Goal: Task Accomplishment & Management: Manage account settings

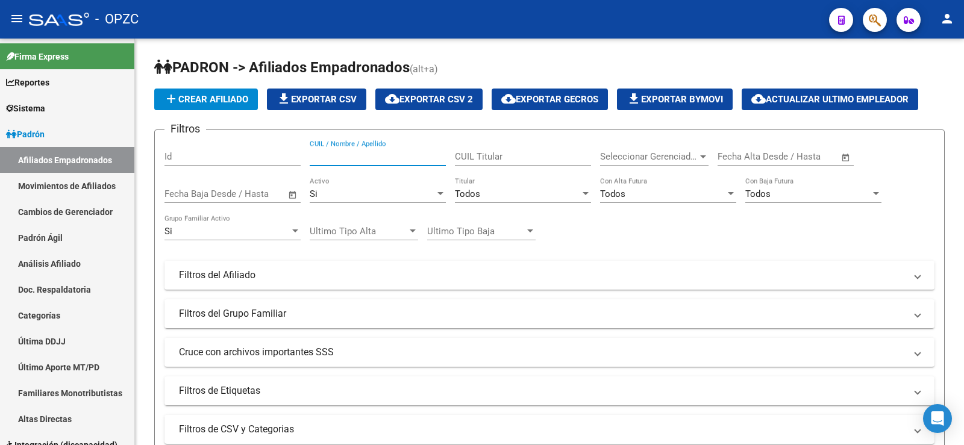
click at [368, 152] on input "CUIL / Nombre / Apellido" at bounding box center [378, 156] width 136 height 11
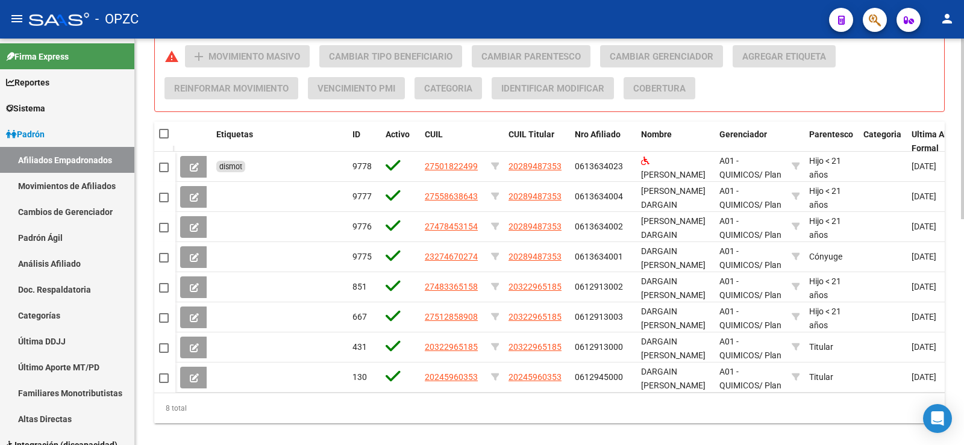
scroll to position [508, 0]
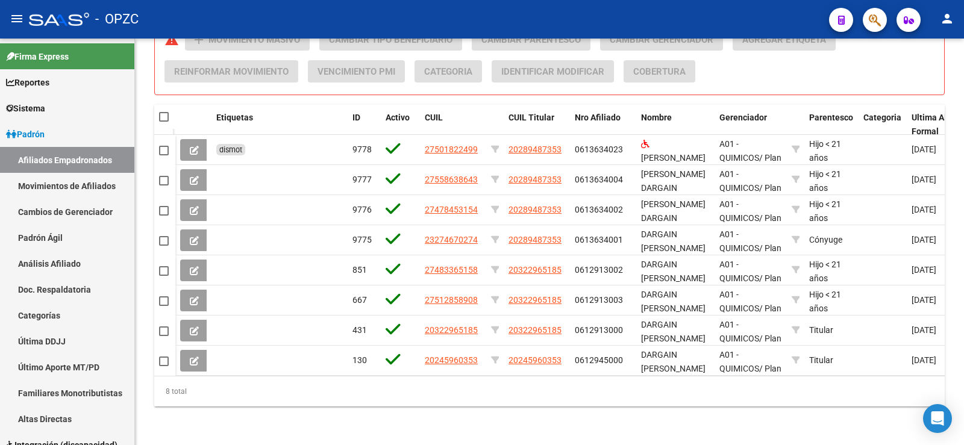
type input "darga"
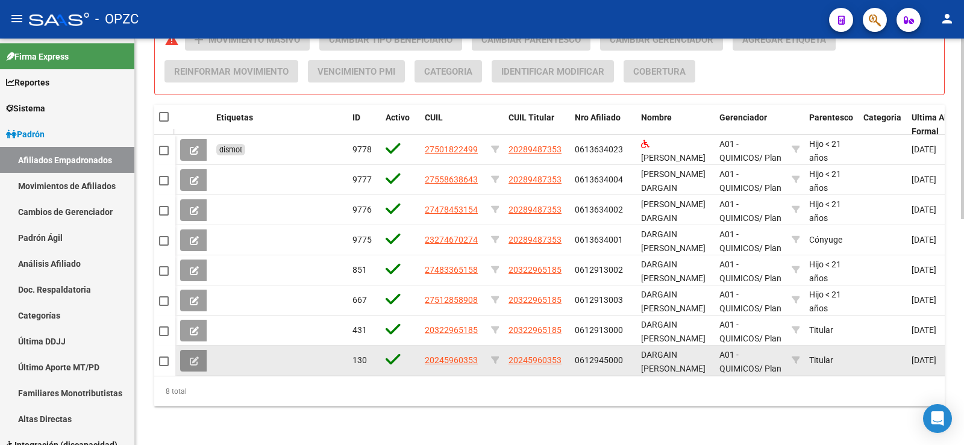
click at [198, 357] on icon at bounding box center [194, 361] width 9 height 9
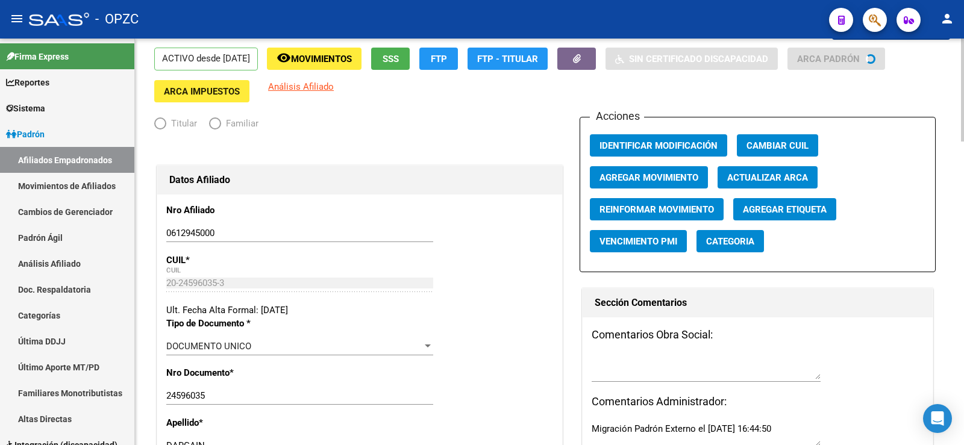
radio input "true"
type input "30-50101845-3"
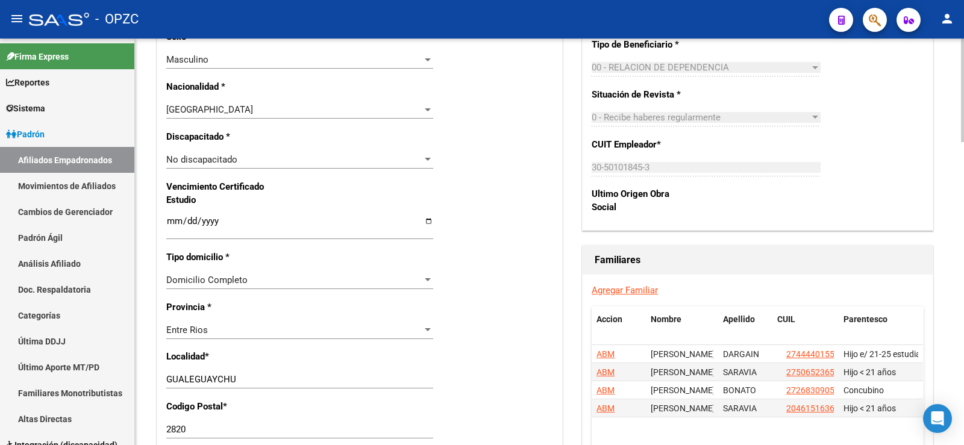
scroll to position [774, 0]
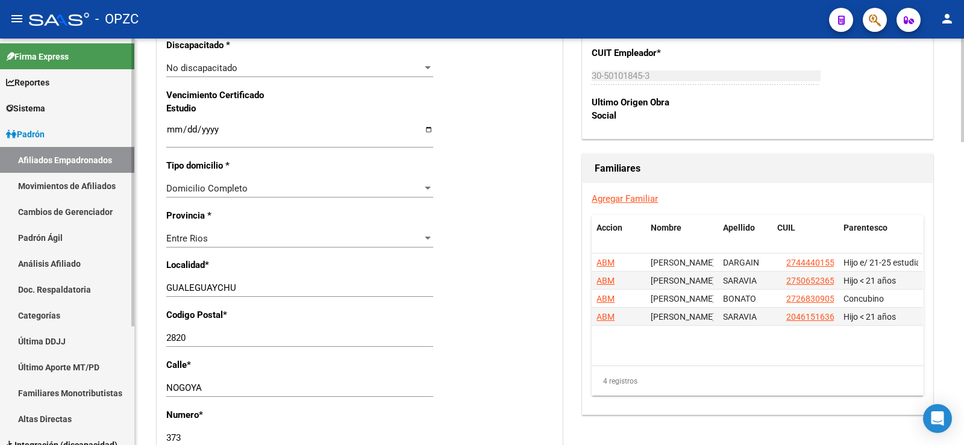
click at [61, 155] on link "Afiliados Empadronados" at bounding box center [67, 160] width 134 height 26
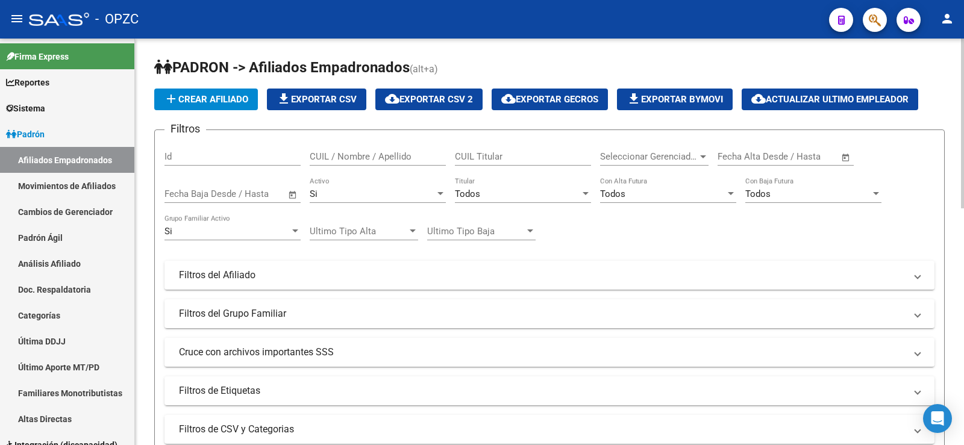
click at [357, 153] on input "CUIL / Nombre / Apellido" at bounding box center [378, 156] width 136 height 11
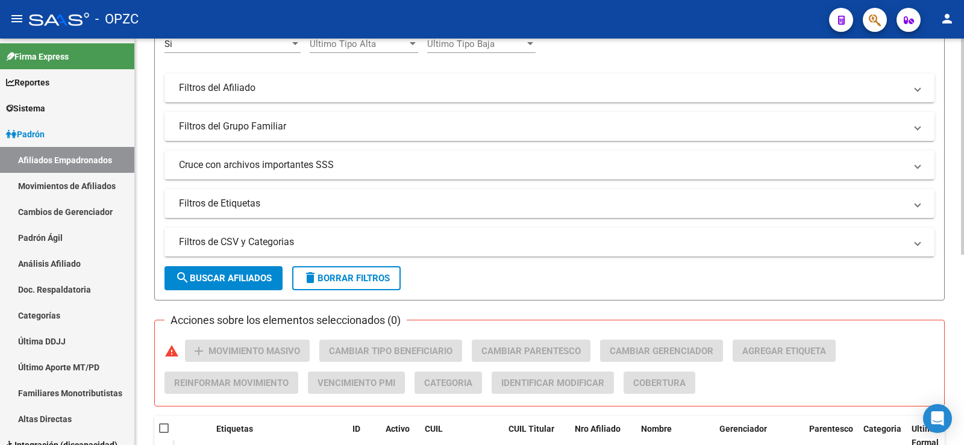
scroll to position [357, 0]
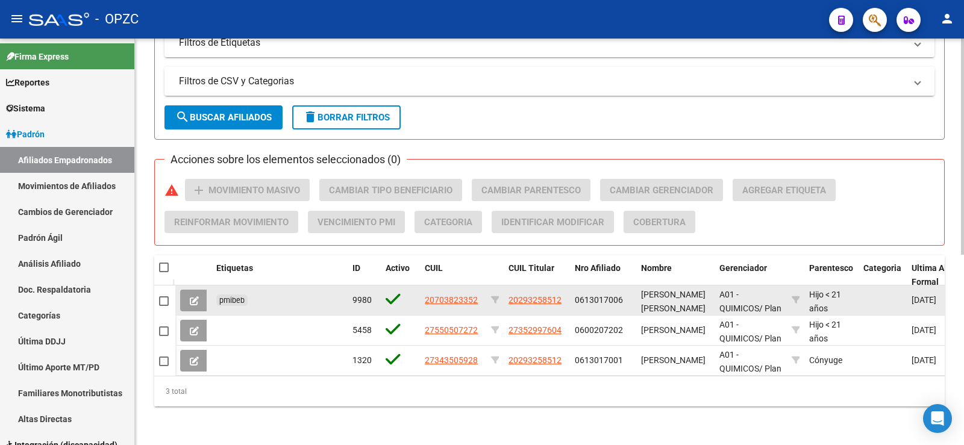
type input "badar"
click at [197, 296] on icon at bounding box center [194, 300] width 9 height 9
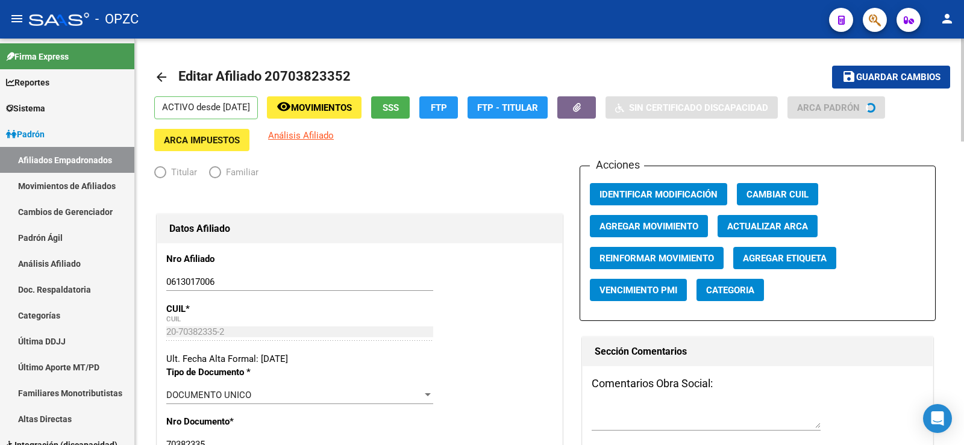
radio input "true"
type input "30-50101845-3"
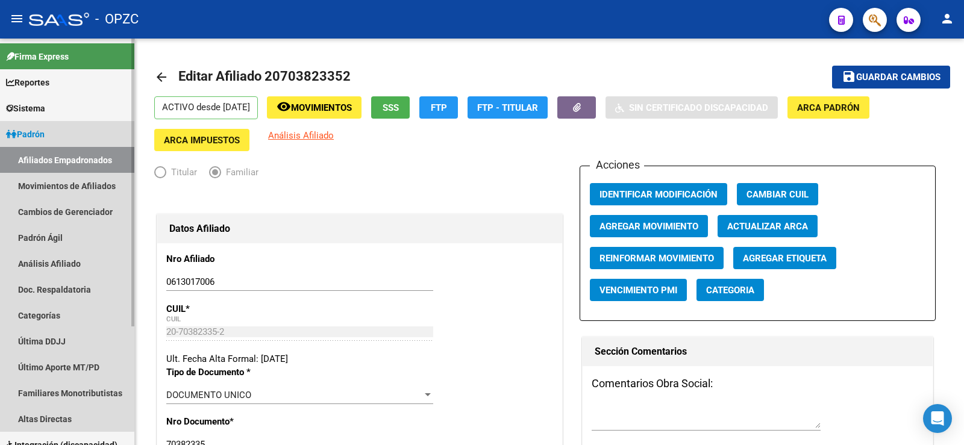
click at [73, 154] on link "Afiliados Empadronados" at bounding box center [67, 160] width 134 height 26
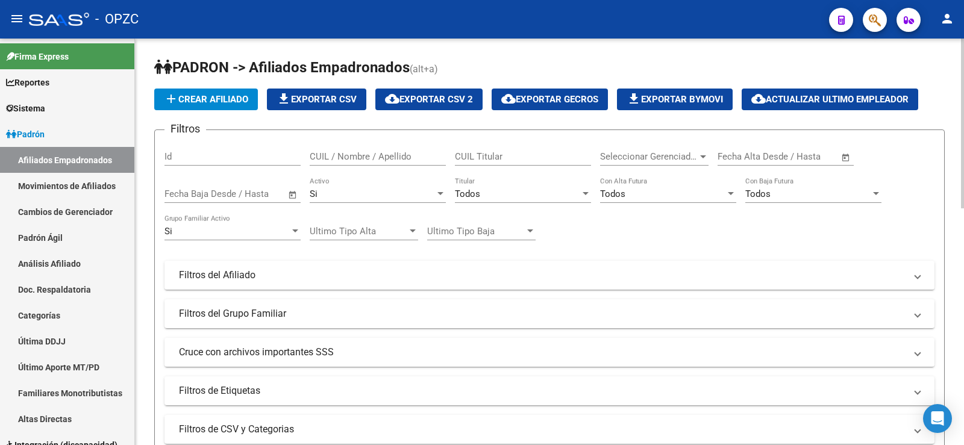
click at [346, 158] on input "CUIL / Nombre / Apellido" at bounding box center [378, 156] width 136 height 11
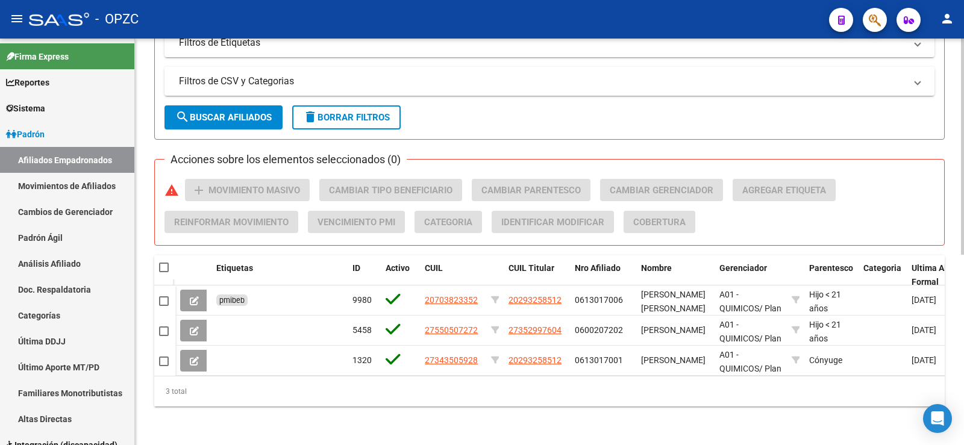
scroll to position [357, 0]
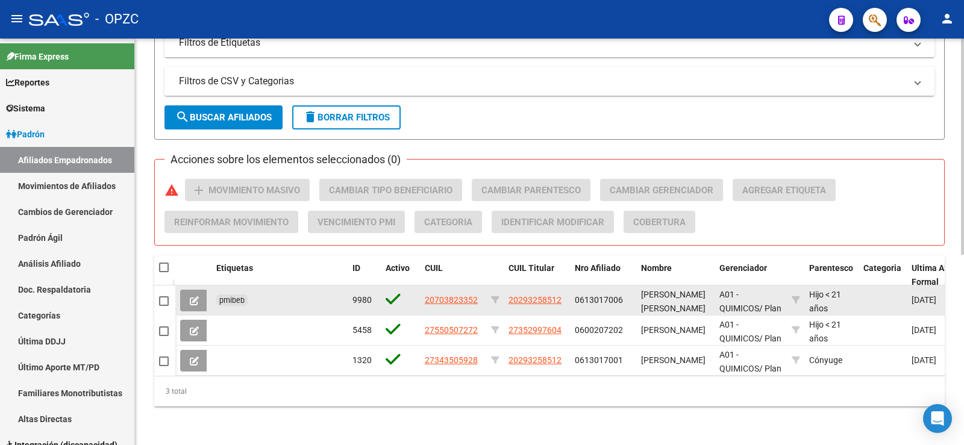
type input "badara"
click at [193, 296] on icon at bounding box center [194, 300] width 9 height 9
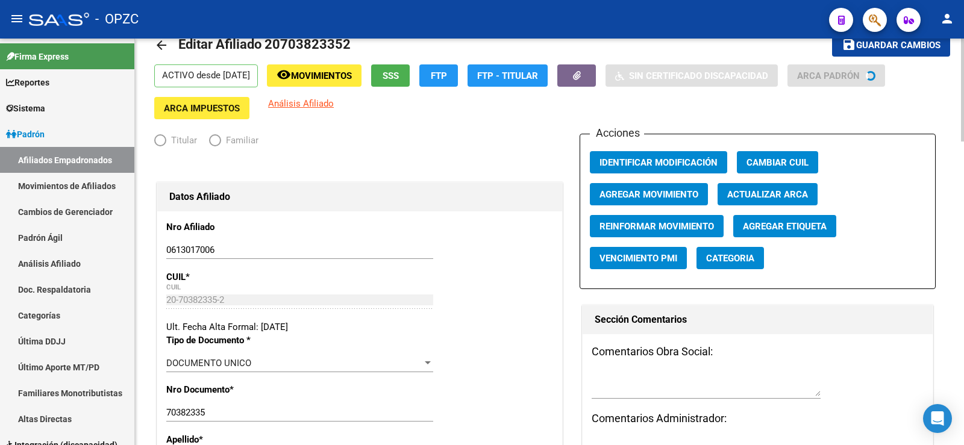
radio input "true"
type input "30-50101845-3"
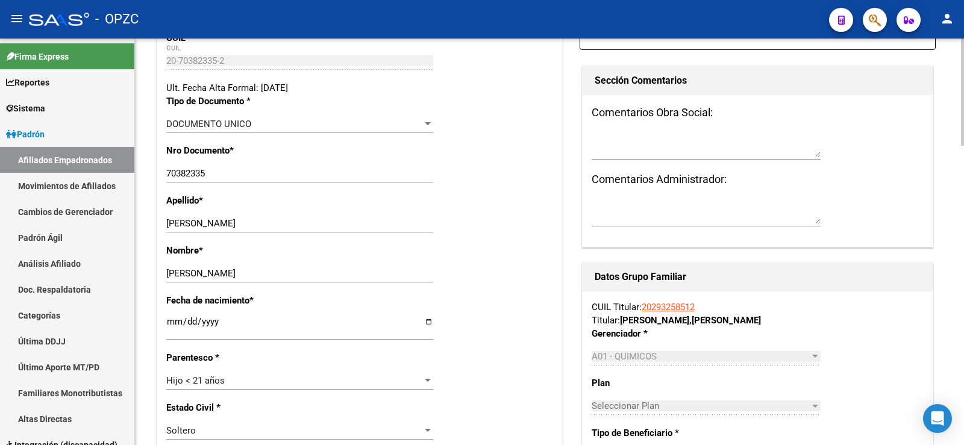
scroll to position [301, 0]
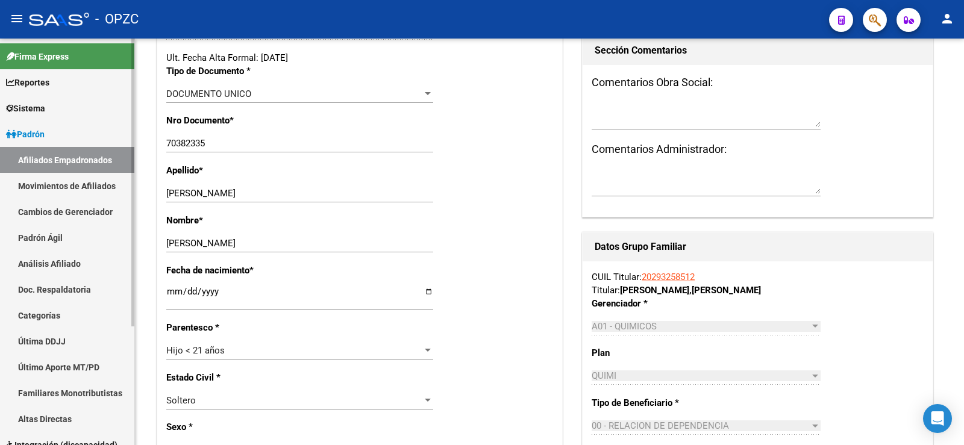
click at [78, 152] on link "Afiliados Empadronados" at bounding box center [67, 160] width 134 height 26
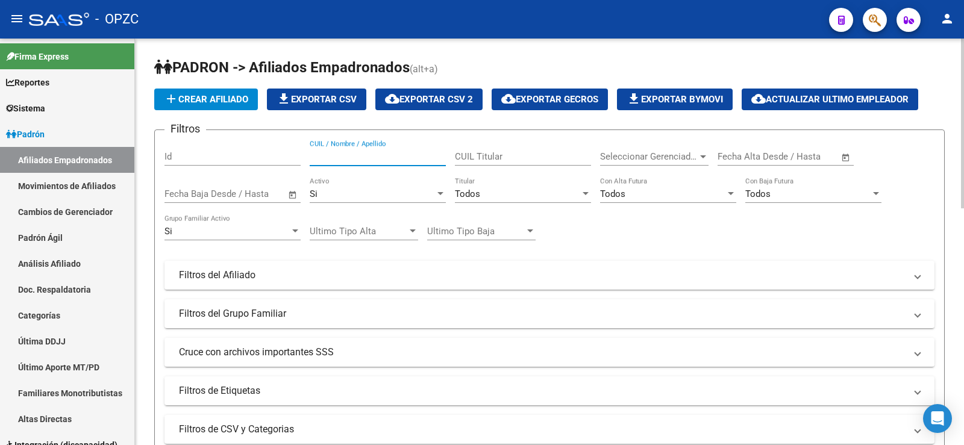
click at [404, 160] on input "CUIL / Nombre / Apellido" at bounding box center [378, 156] width 136 height 11
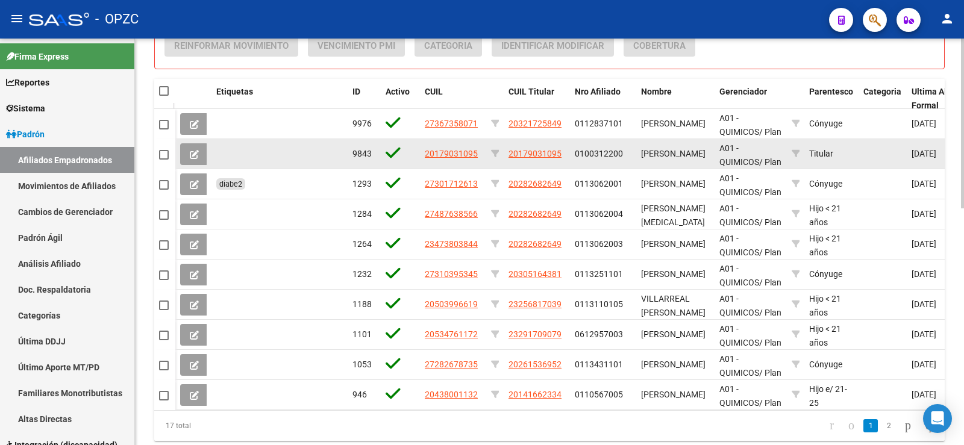
scroll to position [542, 0]
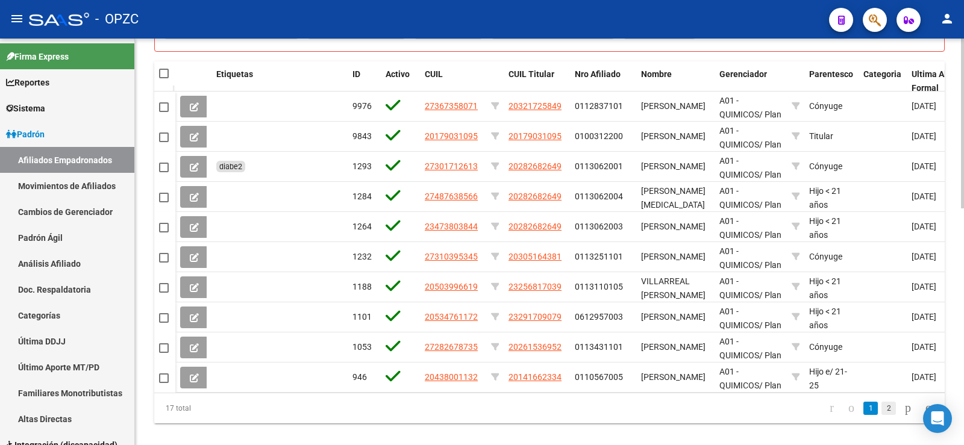
type input "rodrig"
click at [881, 415] on link "2" at bounding box center [888, 408] width 14 height 13
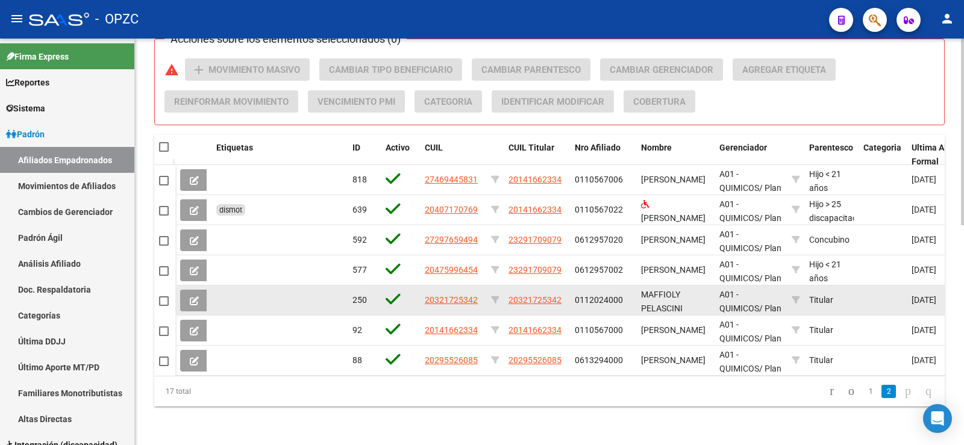
scroll to position [478, 0]
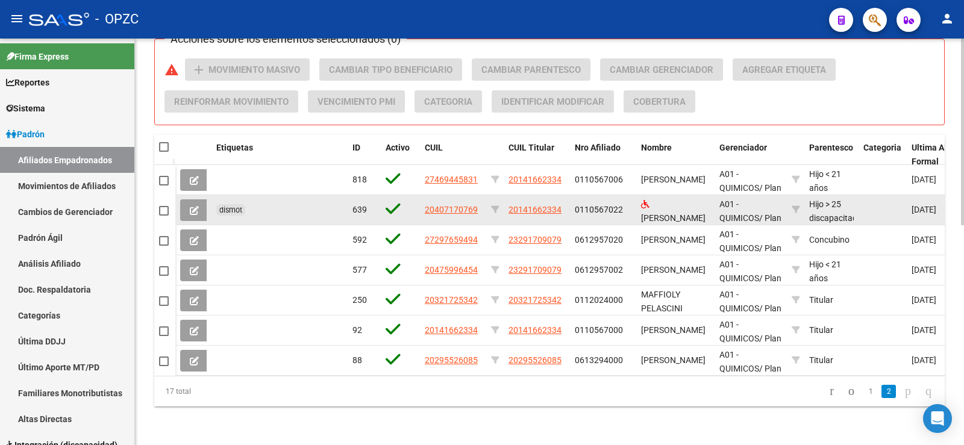
click at [191, 206] on icon at bounding box center [194, 210] width 9 height 9
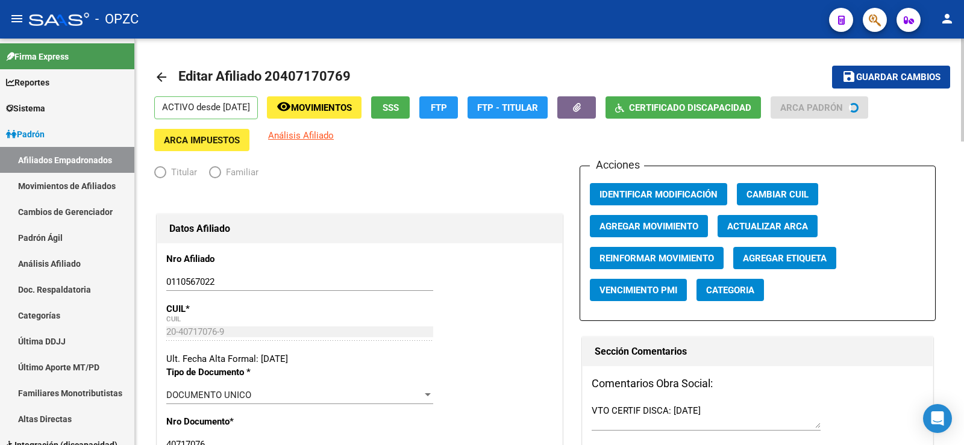
radio input "true"
type input "30-71408390-9"
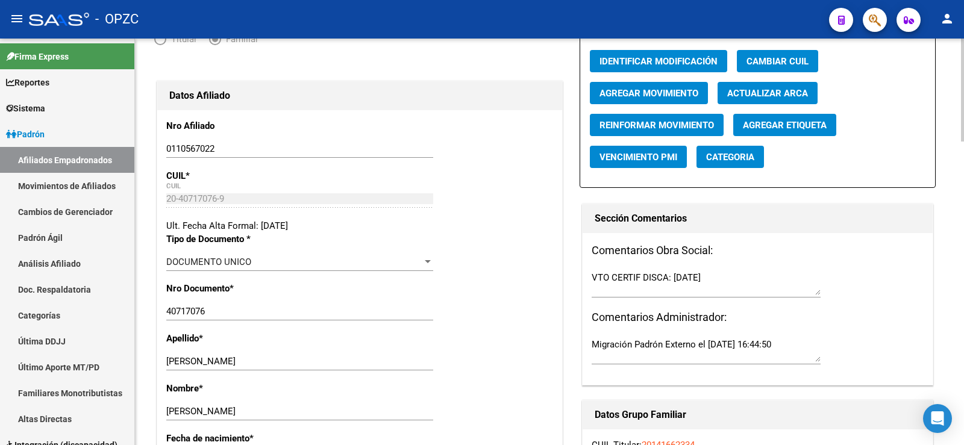
scroll to position [120, 0]
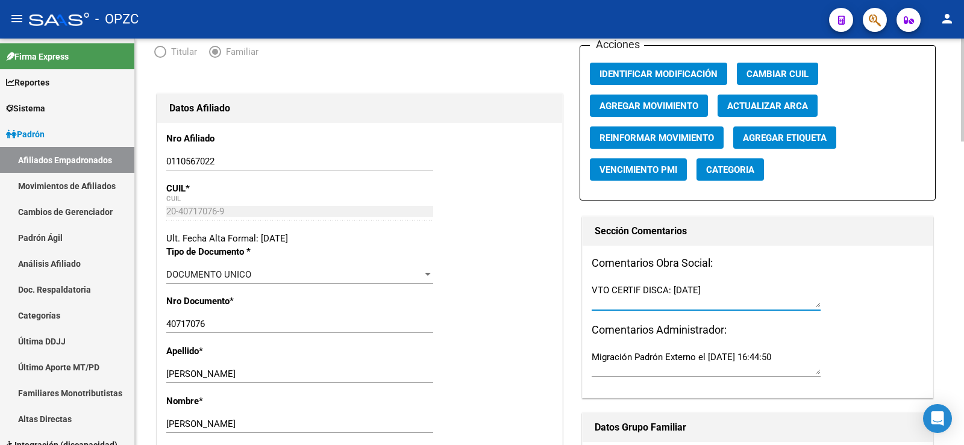
drag, startPoint x: 717, startPoint y: 287, endPoint x: 582, endPoint y: 290, distance: 135.6
click at [582, 290] on div "Sección Comentarios Comentarios Obra Social: VTO CERTIF DISCA: [DATE] Comentari…" at bounding box center [757, 307] width 351 height 182
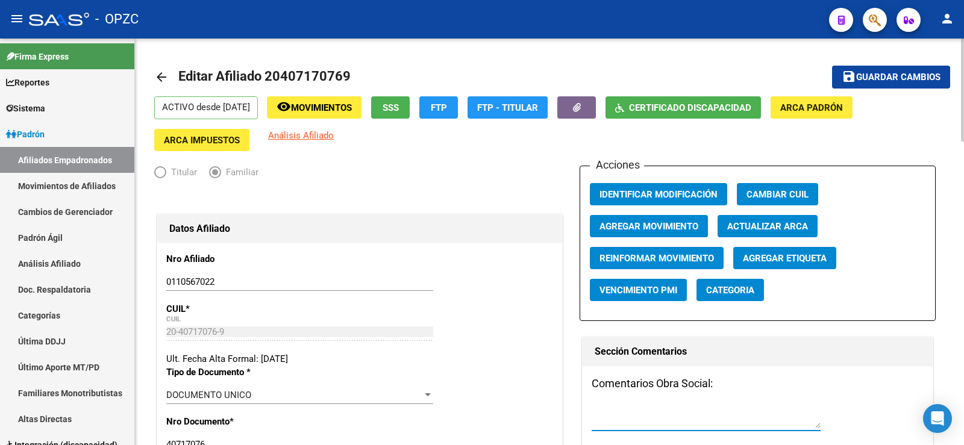
click at [877, 80] on span "Guardar cambios" at bounding box center [898, 77] width 84 height 11
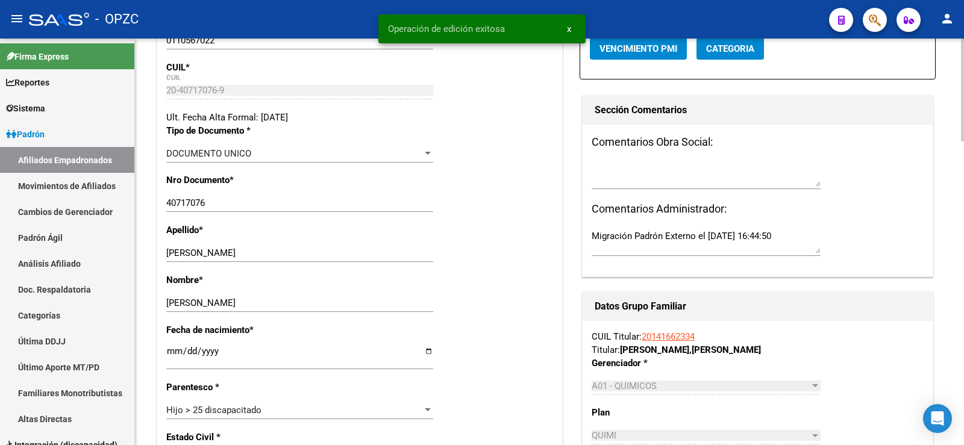
scroll to position [301, 0]
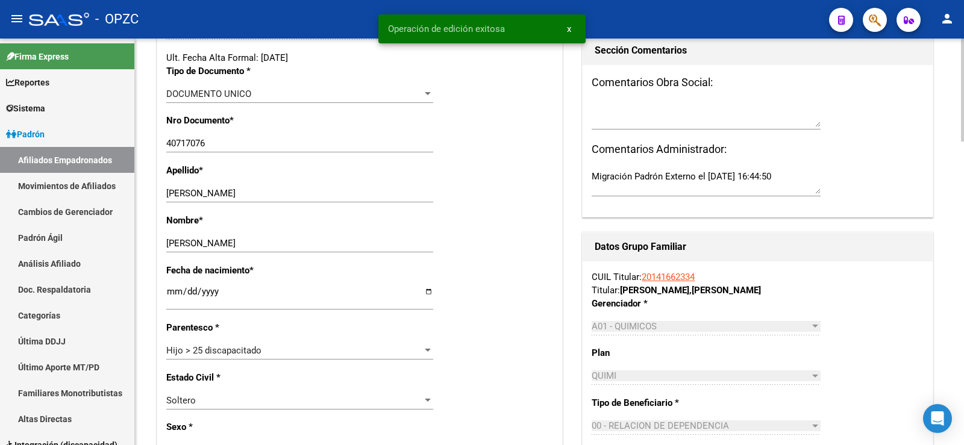
drag, startPoint x: 706, startPoint y: 273, endPoint x: 643, endPoint y: 276, distance: 62.7
click at [643, 276] on div "CUIL Titular: 20141662334 Titular: [PERSON_NAME] , [PERSON_NAME]" at bounding box center [757, 283] width 331 height 27
copy link "20141662334"
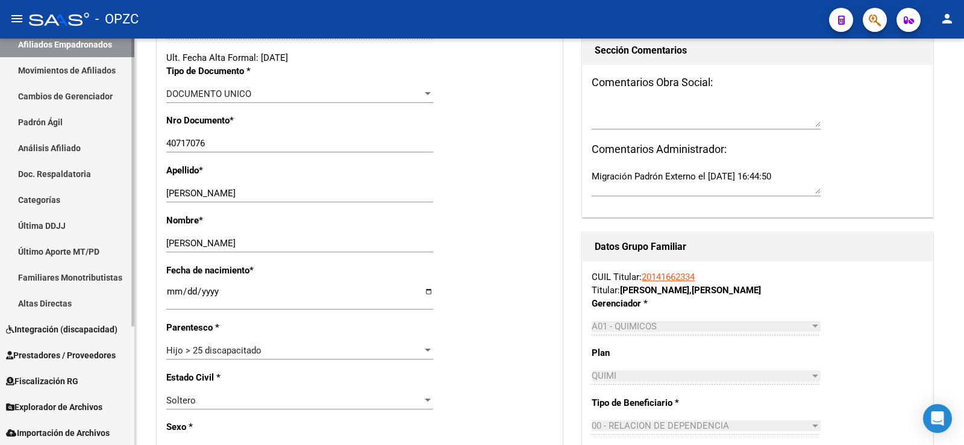
scroll to position [168, 0]
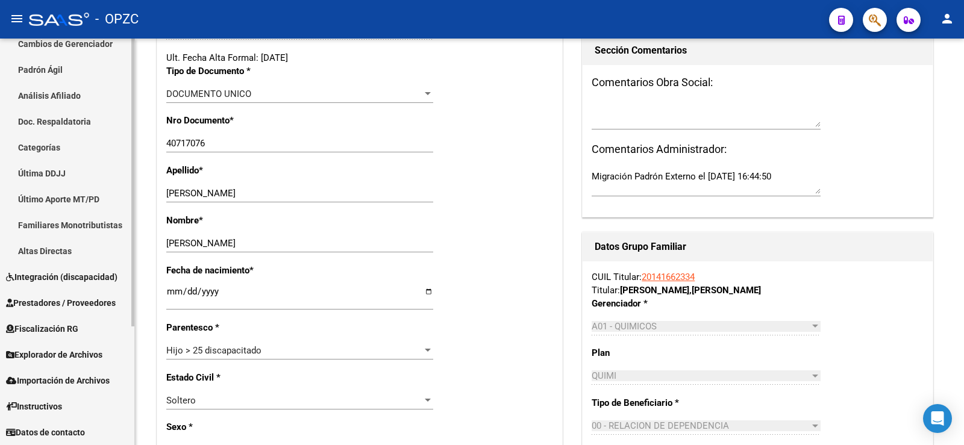
click at [75, 354] on span "Explorador de Archivos" at bounding box center [54, 354] width 96 height 13
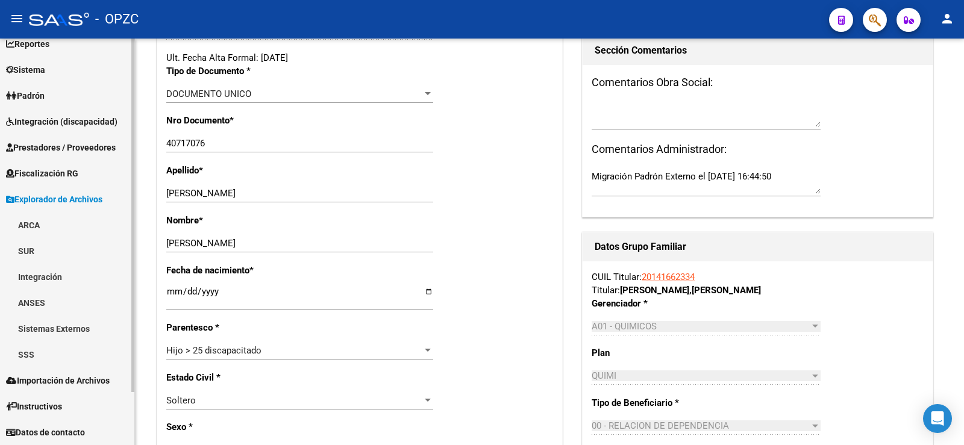
scroll to position [39, 0]
click at [58, 219] on link "ARCA" at bounding box center [67, 225] width 134 height 26
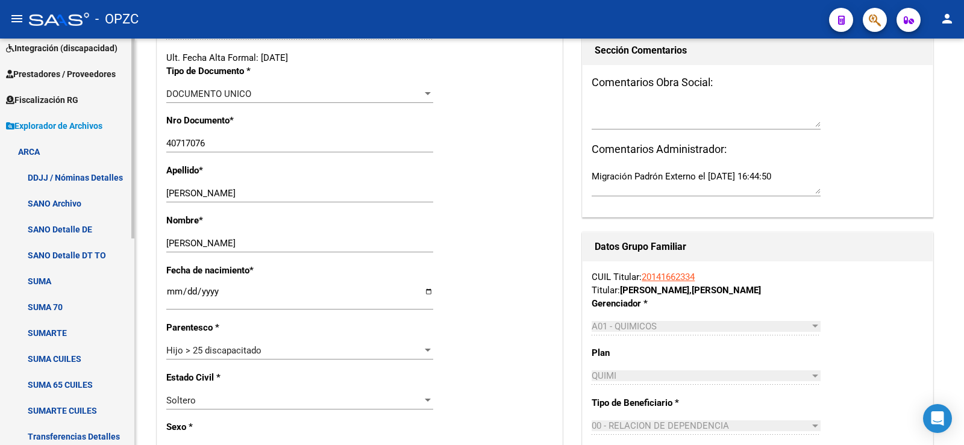
scroll to position [219, 0]
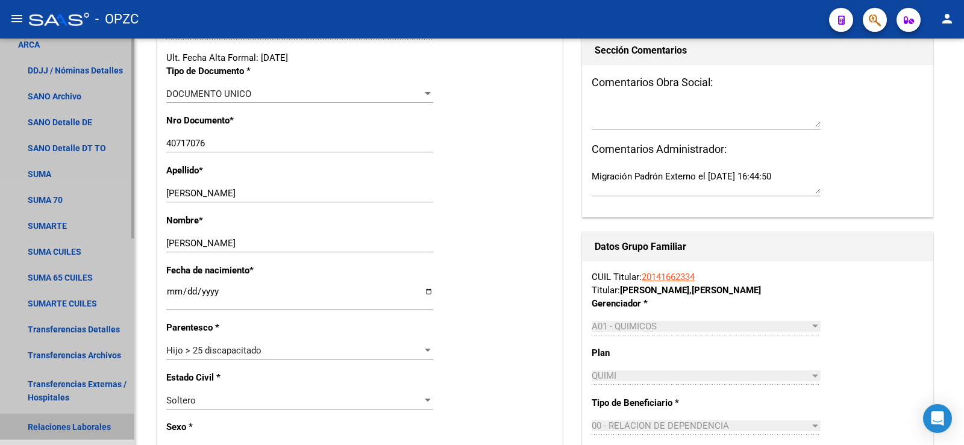
click at [70, 421] on link "Relaciones Laborales" at bounding box center [67, 427] width 134 height 26
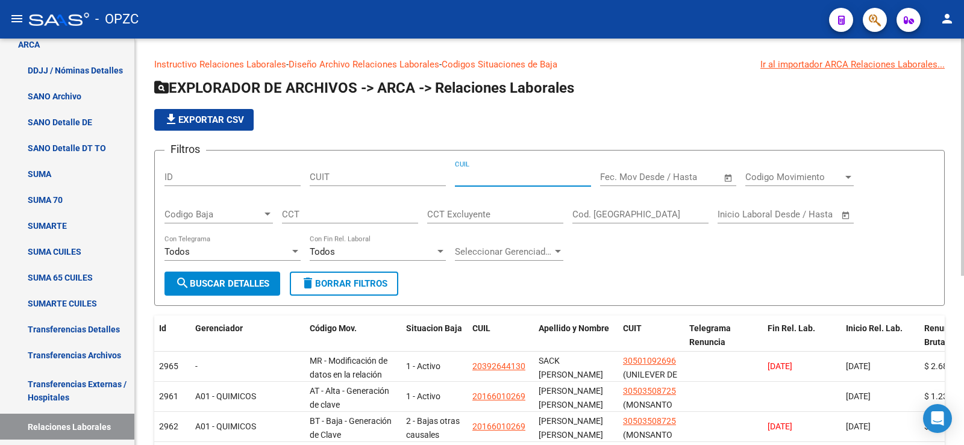
paste input "20-14166233-4"
type input "20-14166233-4"
click at [214, 280] on span "search Buscar Detalles" at bounding box center [222, 283] width 94 height 11
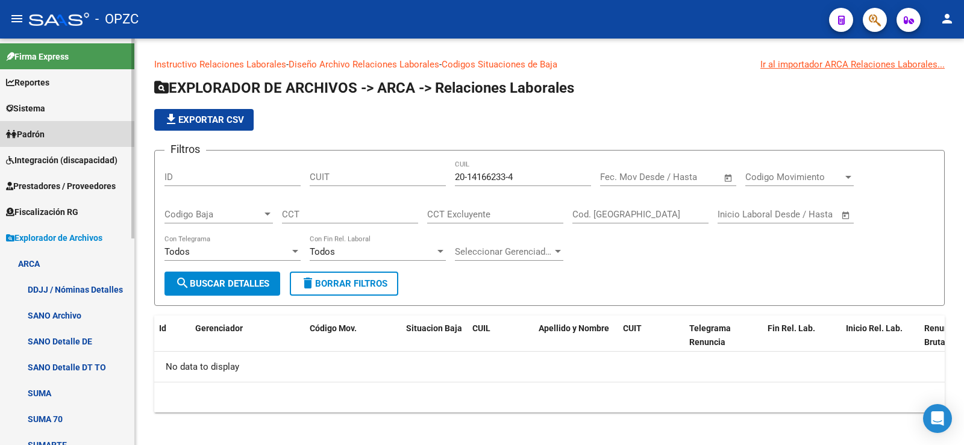
click at [66, 131] on link "Padrón" at bounding box center [67, 134] width 134 height 26
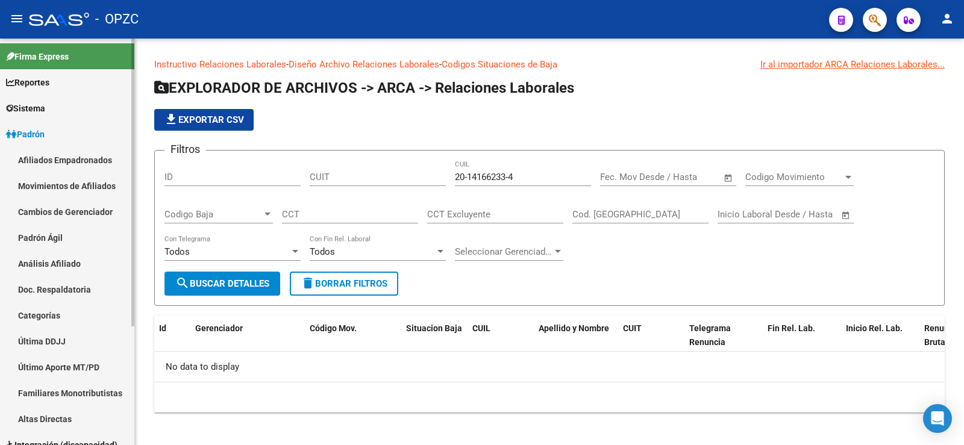
click at [64, 158] on link "Afiliados Empadronados" at bounding box center [67, 160] width 134 height 26
